Goal: Navigation & Orientation: Find specific page/section

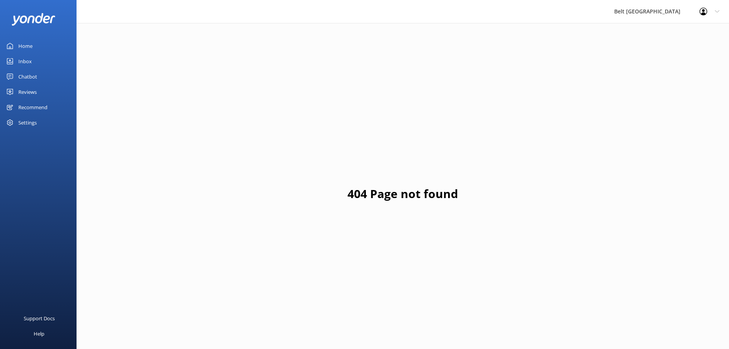
click at [47, 81] on link "Chatbot" at bounding box center [38, 76] width 77 height 15
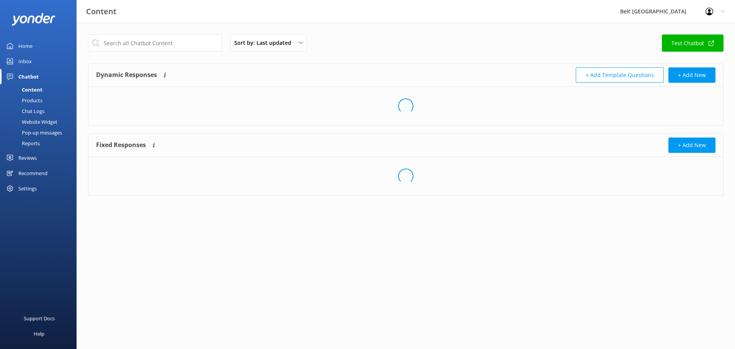
click at [35, 161] on div "Reviews" at bounding box center [27, 157] width 18 height 15
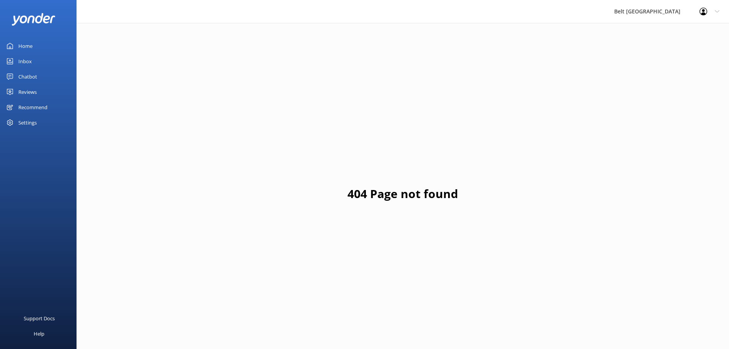
click at [38, 95] on link "Reviews" at bounding box center [38, 91] width 77 height 15
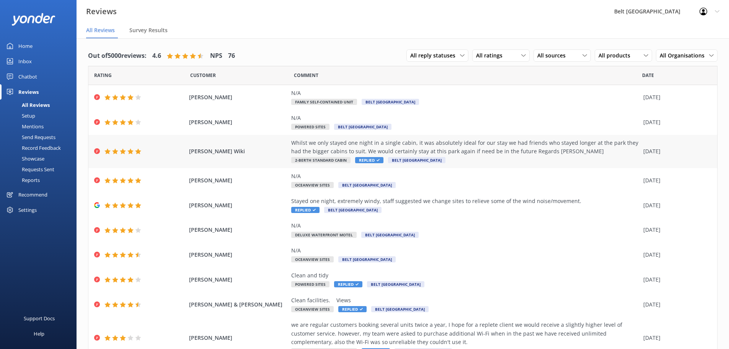
scroll to position [35, 0]
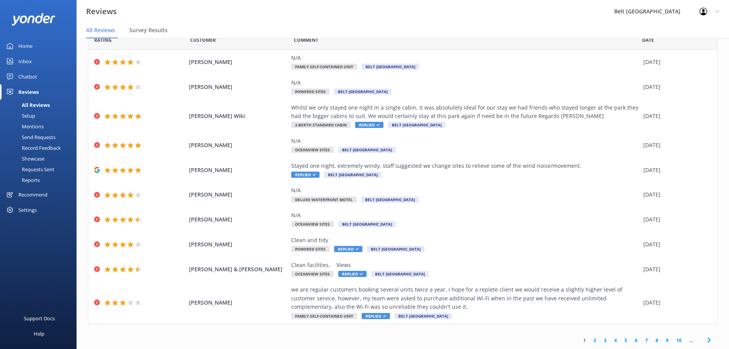
click at [590, 338] on link "2" at bounding box center [595, 339] width 10 height 7
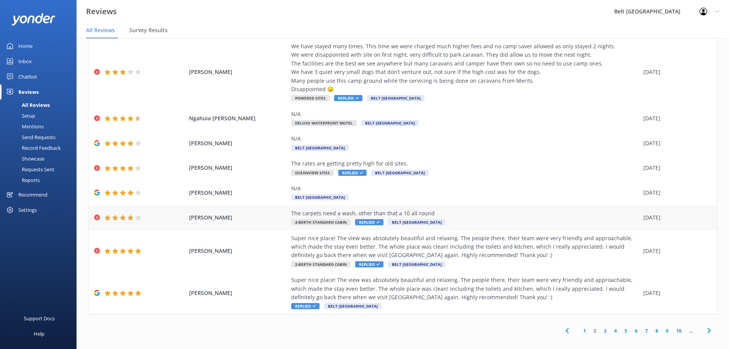
scroll to position [15, 0]
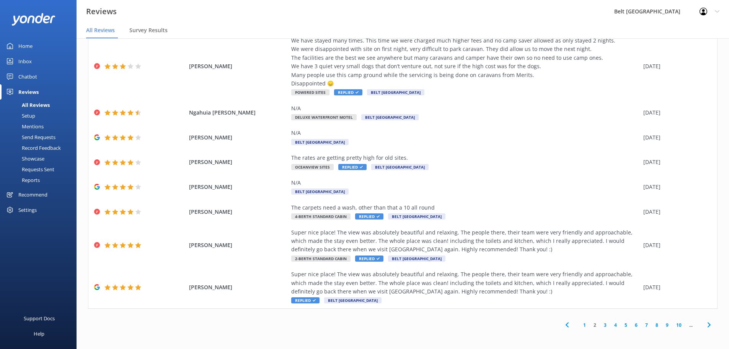
click at [600, 324] on link "3" at bounding box center [605, 324] width 10 height 7
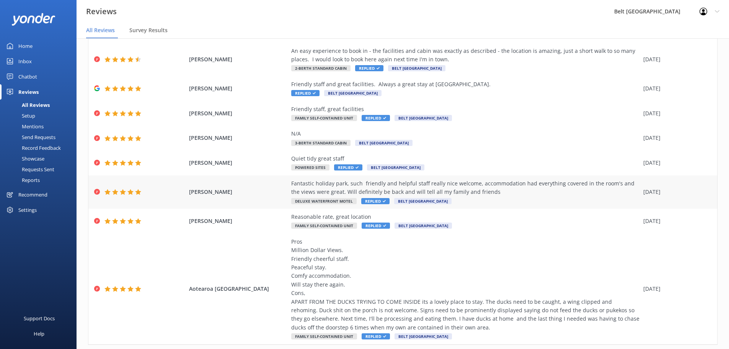
scroll to position [113, 0]
